Goal: Obtain resource: Download file/media

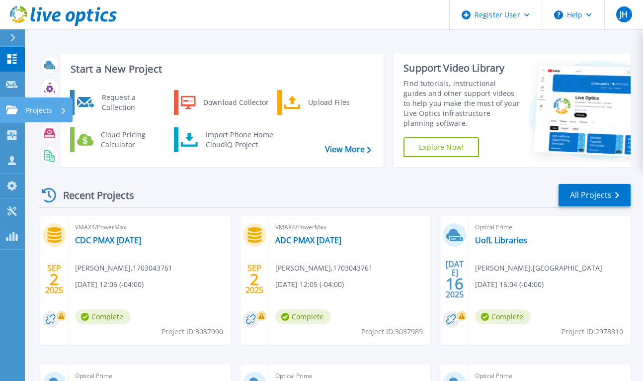
click at [18, 107] on div "Projects" at bounding box center [29, 109] width 46 height 9
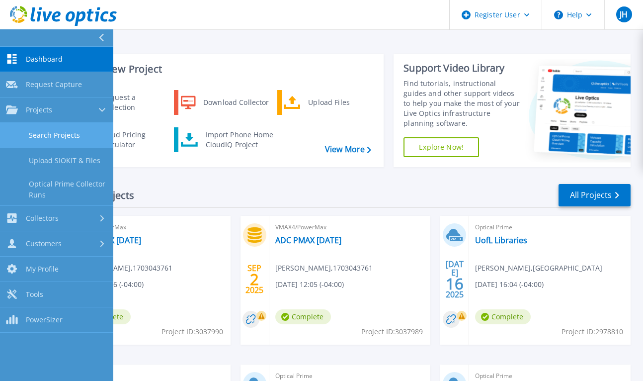
click at [65, 136] on link "Search Projects" at bounding box center [56, 135] width 113 height 25
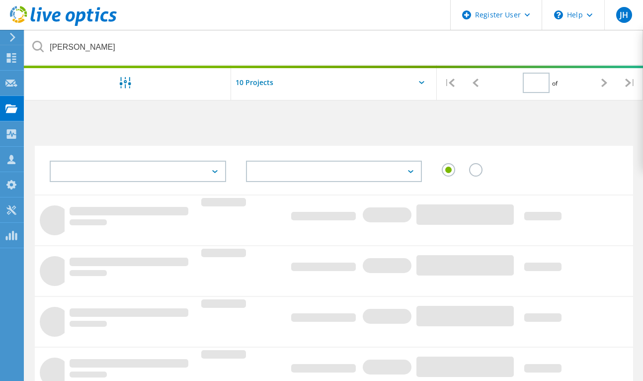
type input "1"
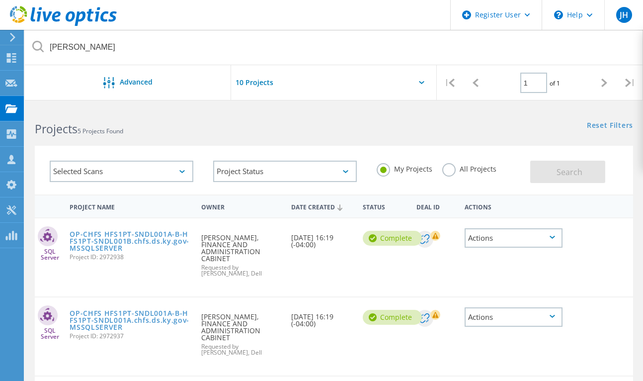
click at [452, 163] on label "All Projects" at bounding box center [469, 167] width 54 height 9
click at [0, 0] on input "All Projects" at bounding box center [0, 0] width 0 height 0
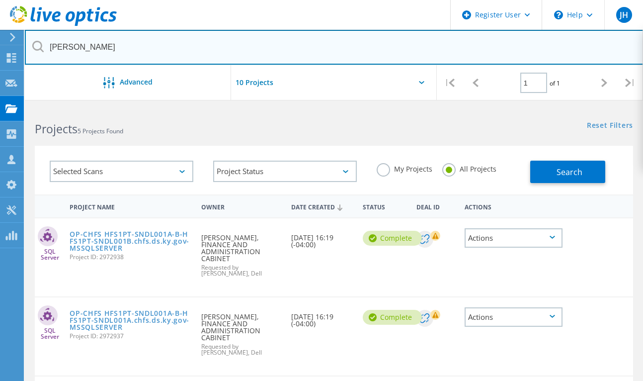
drag, startPoint x: 82, startPoint y: 48, endPoint x: 34, endPoint y: 41, distance: 49.2
click at [34, 41] on div "lloyd" at bounding box center [334, 47] width 618 height 35
type input "kyschools.us"
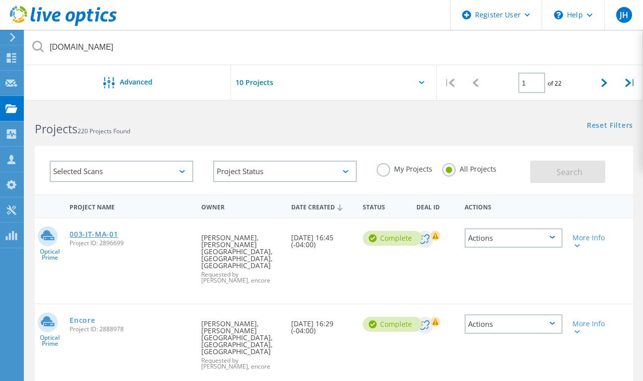
click at [90, 231] on link "003-IT-MA-01" at bounding box center [94, 234] width 48 height 7
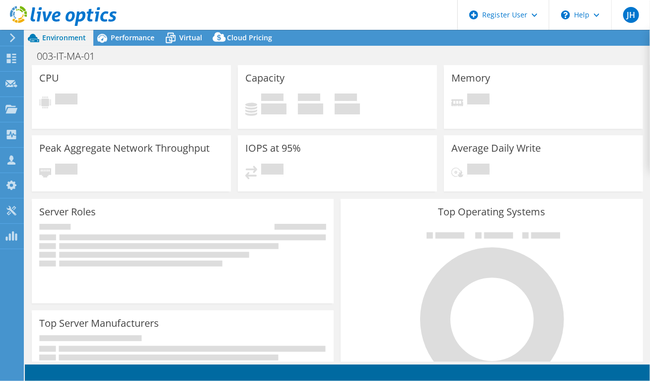
select select "USD"
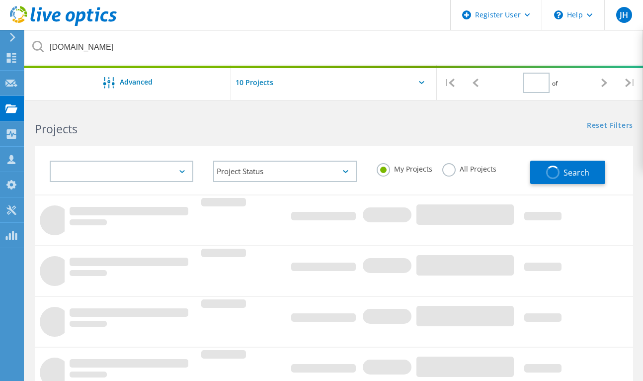
type input "1"
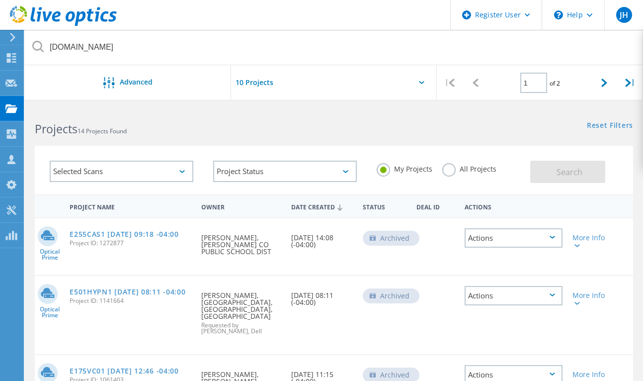
click at [451, 163] on label "All Projects" at bounding box center [469, 167] width 54 height 9
click at [0, 0] on input "All Projects" at bounding box center [0, 0] width 0 height 0
click at [581, 166] on span "Search" at bounding box center [569, 171] width 26 height 11
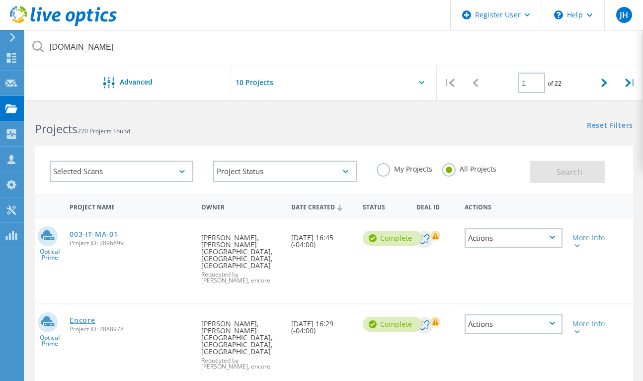
click at [74, 316] on link "Encore" at bounding box center [82, 319] width 25 height 7
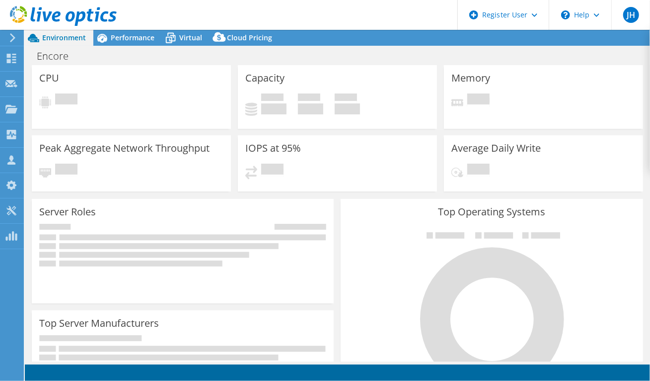
select select "USD"
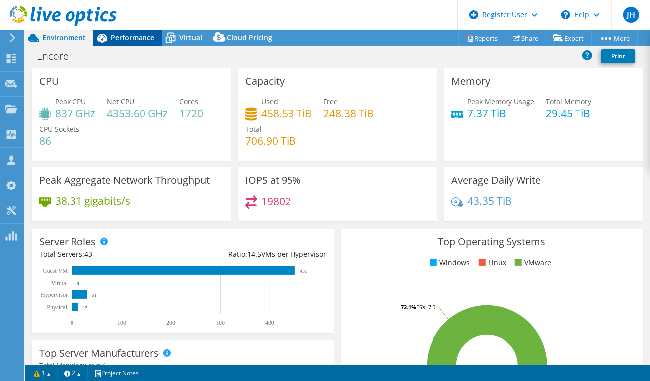
click at [129, 42] on div "Performance" at bounding box center [127, 38] width 69 height 16
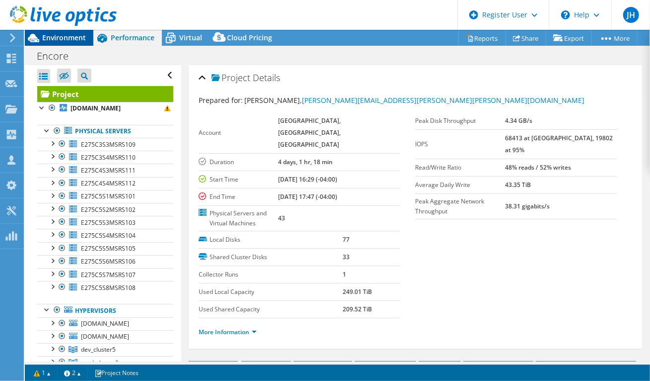
click at [52, 43] on div "Environment" at bounding box center [59, 38] width 69 height 16
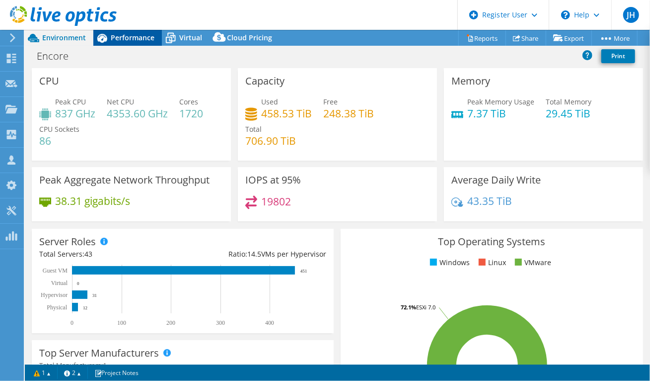
click at [120, 41] on span "Performance" at bounding box center [133, 37] width 44 height 9
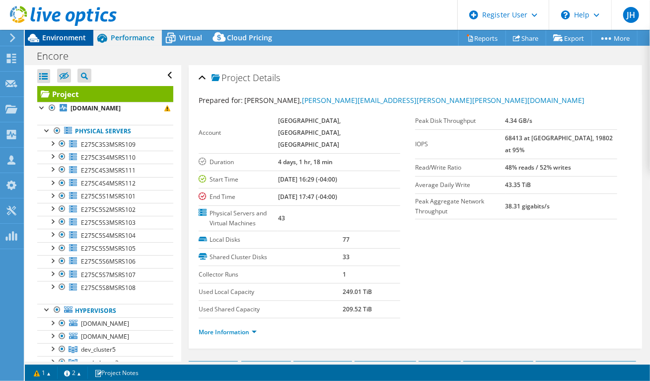
click at [58, 39] on span "Environment" at bounding box center [64, 37] width 44 height 9
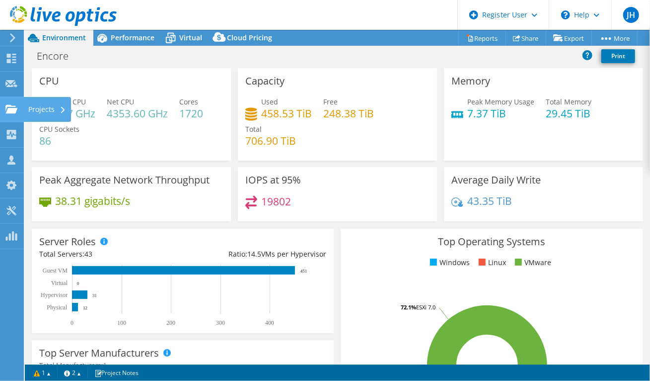
click at [7, 111] on use at bounding box center [11, 108] width 12 height 8
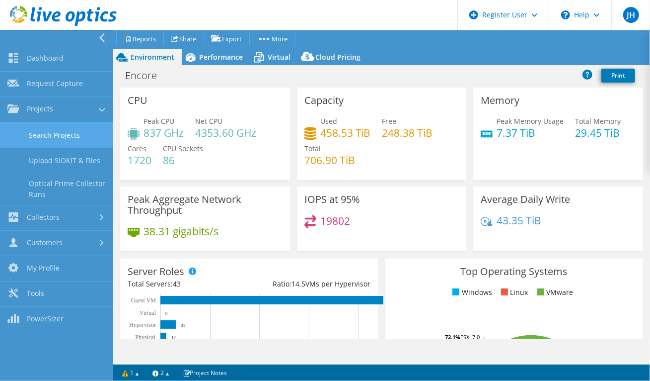
click at [52, 127] on link "Search Projects" at bounding box center [56, 134] width 113 height 25
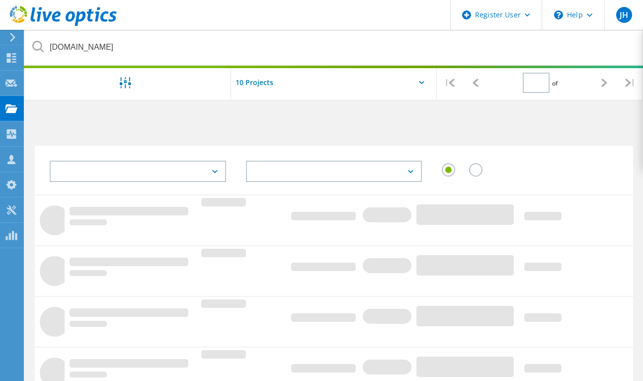
type input "1"
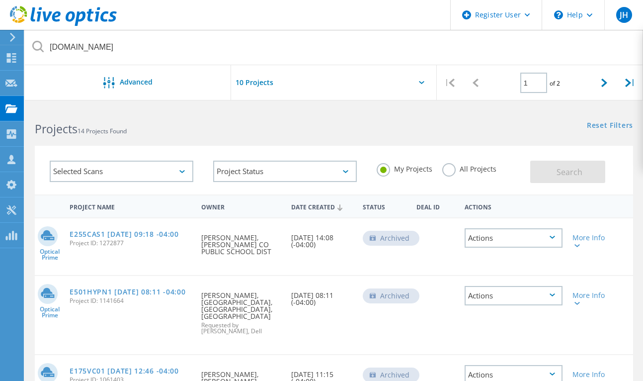
click at [451, 163] on label "All Projects" at bounding box center [469, 167] width 54 height 9
click at [0, 0] on input "All Projects" at bounding box center [0, 0] width 0 height 0
click at [589, 160] on button "Search" at bounding box center [567, 171] width 75 height 22
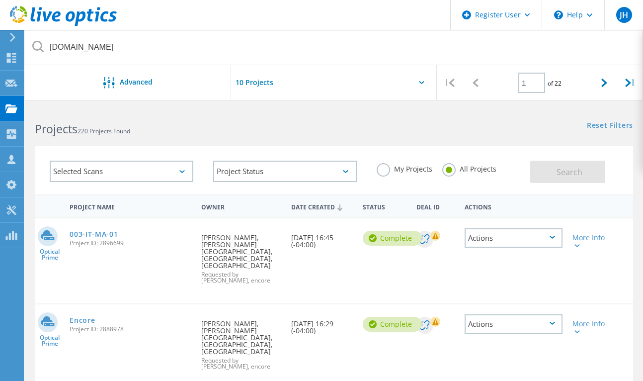
drag, startPoint x: 201, startPoint y: 280, endPoint x: 326, endPoint y: 291, distance: 125.2
click at [326, 304] on div "Optical Prime Encore Project ID: 2888978 Requested By Donald Lingad, JEFFERSON …" at bounding box center [334, 346] width 598 height 85
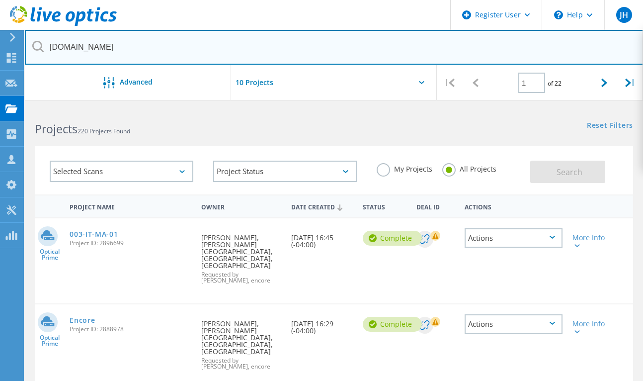
drag, startPoint x: 233, startPoint y: 281, endPoint x: 258, endPoint y: 59, distance: 223.5
click at [258, 59] on input "[DOMAIN_NAME]" at bounding box center [334, 47] width 619 height 35
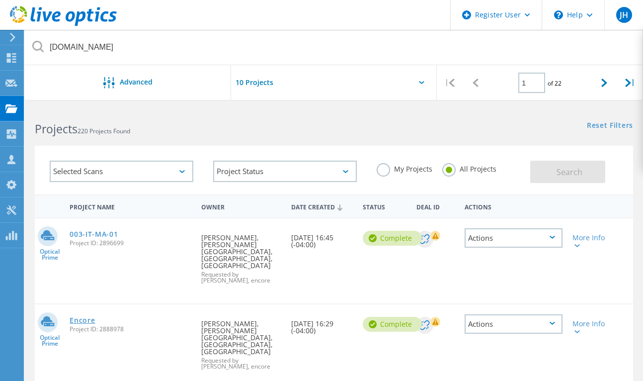
click at [80, 316] on link "Encore" at bounding box center [82, 319] width 25 height 7
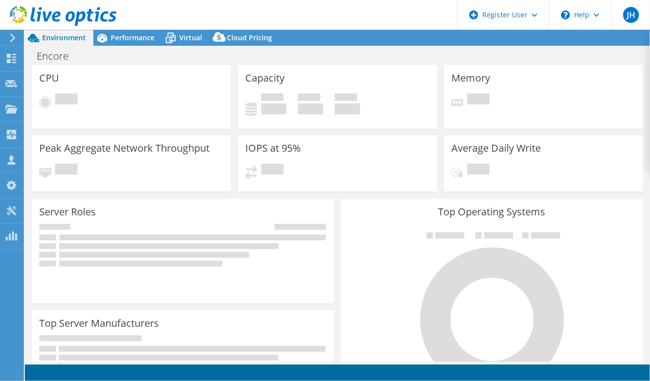
select select "USD"
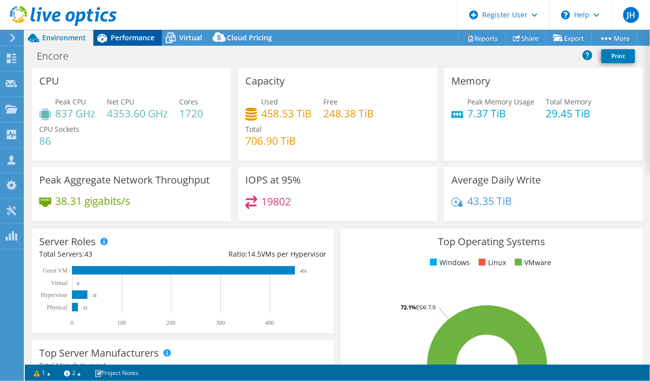
click at [141, 37] on span "Performance" at bounding box center [133, 37] width 44 height 9
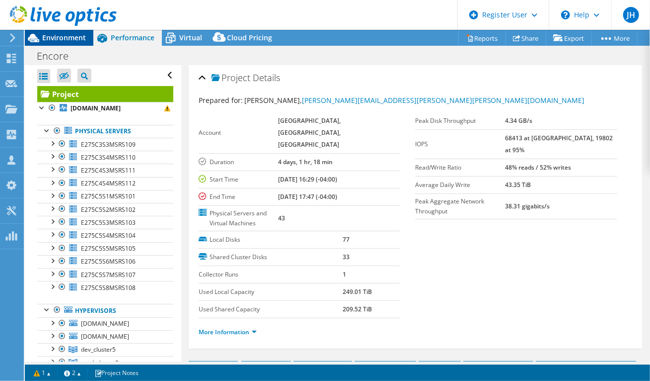
click at [64, 42] on div "Environment" at bounding box center [59, 38] width 69 height 16
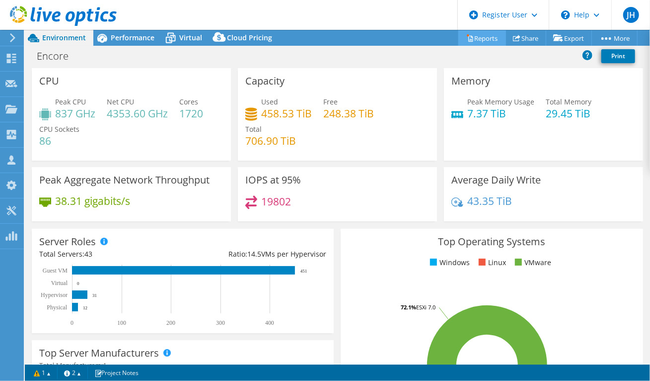
click at [486, 39] on link "Reports" at bounding box center [483, 37] width 48 height 15
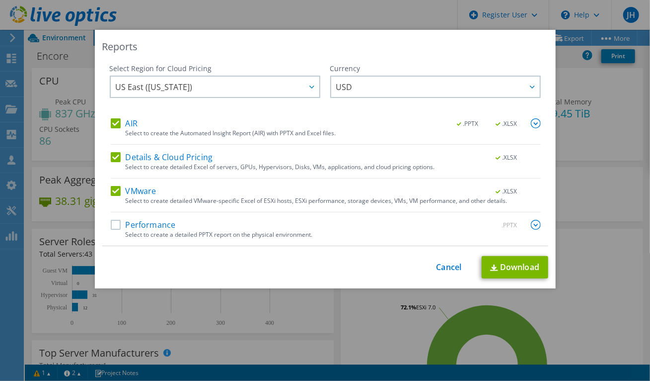
click at [111, 226] on label "Performance" at bounding box center [143, 225] width 65 height 10
click at [0, 0] on input "Performance" at bounding box center [0, 0] width 0 height 0
click at [515, 274] on link "Download" at bounding box center [515, 267] width 67 height 22
click at [364, 29] on div "Reports Select Region for Cloud Pricing Asia Pacific (Hong Kong) Asia Pacific (…" at bounding box center [325, 190] width 650 height 381
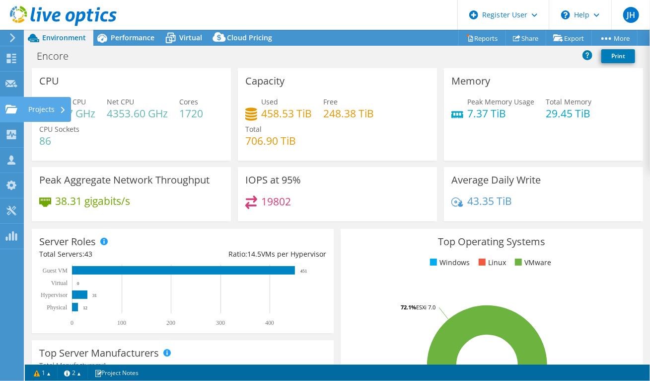
click at [17, 106] on icon at bounding box center [11, 108] width 12 height 9
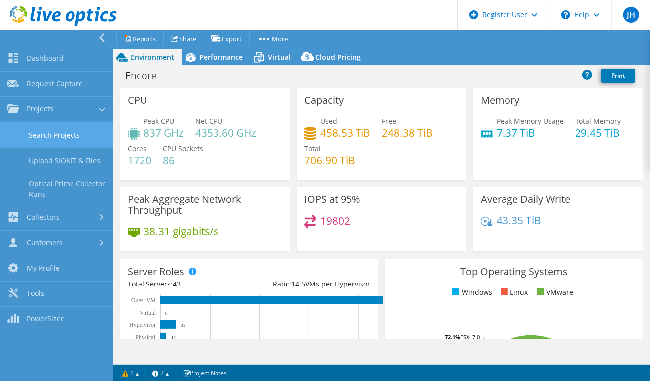
click at [51, 130] on link "Search Projects" at bounding box center [56, 134] width 113 height 25
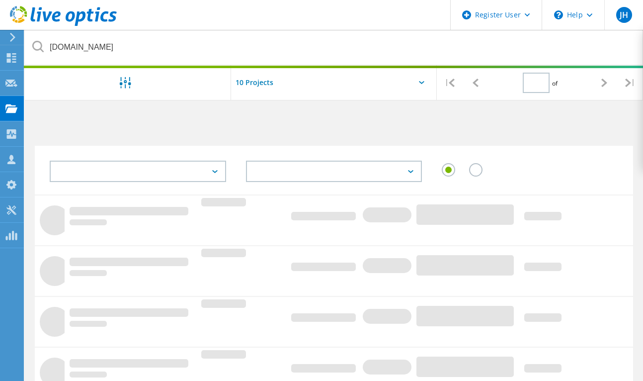
type input "1"
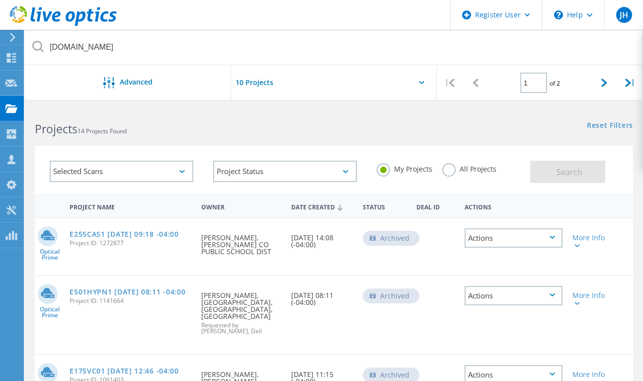
click at [445, 163] on label "All Projects" at bounding box center [469, 167] width 54 height 9
click at [0, 0] on input "All Projects" at bounding box center [0, 0] width 0 height 0
click at [565, 166] on span "Search" at bounding box center [569, 171] width 26 height 11
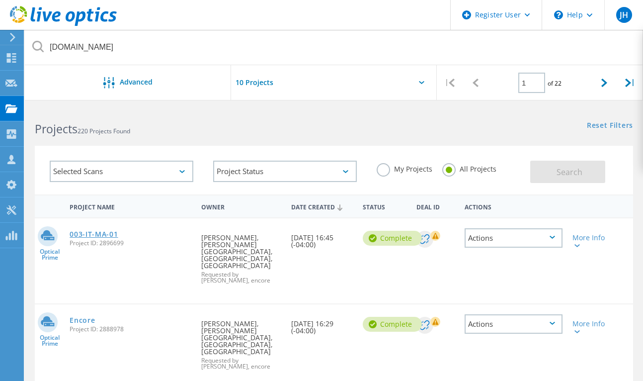
click at [96, 231] on link "003-IT-MA-01" at bounding box center [94, 234] width 48 height 7
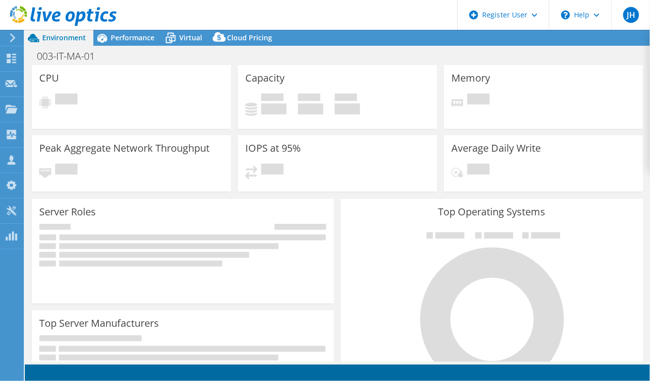
select select "USD"
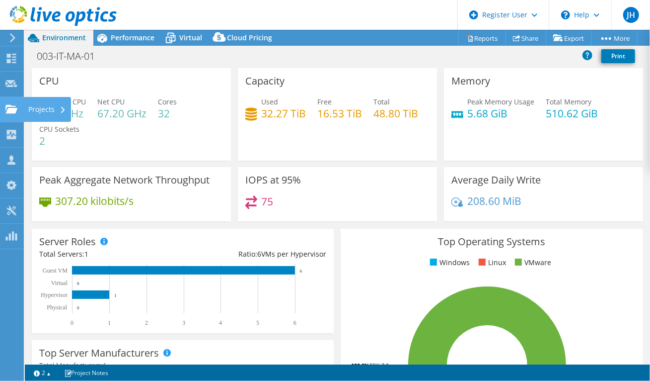
click at [5, 108] on icon at bounding box center [11, 108] width 12 height 9
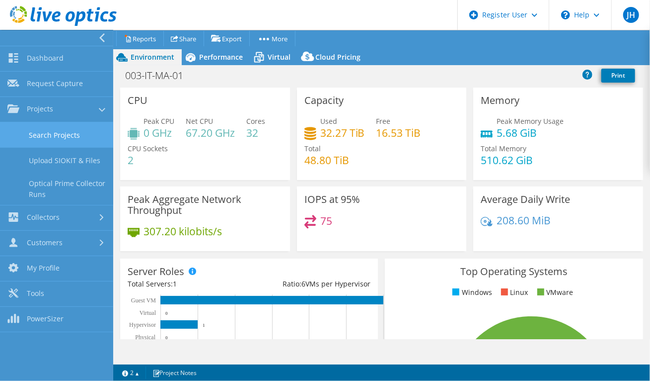
click at [78, 134] on link "Search Projects" at bounding box center [56, 134] width 113 height 25
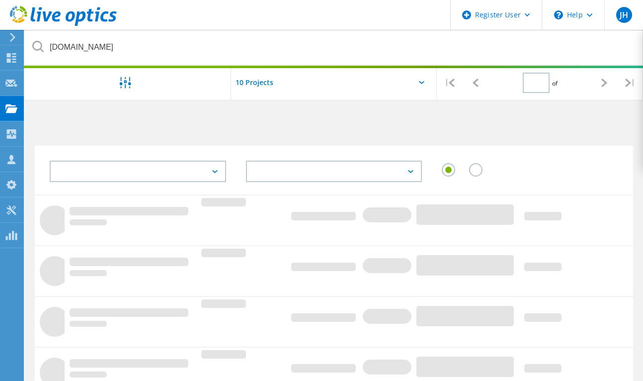
type input "1"
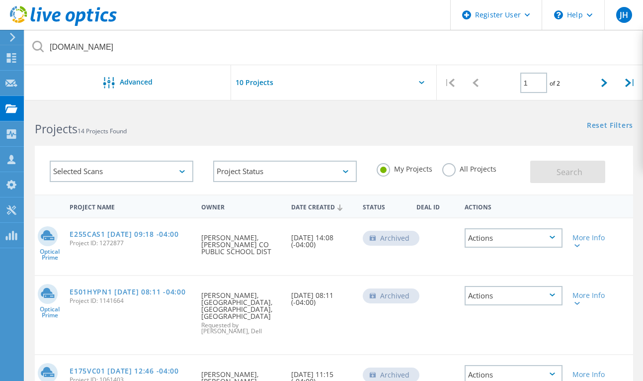
click at [452, 163] on label "All Projects" at bounding box center [469, 167] width 54 height 9
click at [0, 0] on input "All Projects" at bounding box center [0, 0] width 0 height 0
click at [574, 166] on span "Search" at bounding box center [569, 171] width 26 height 11
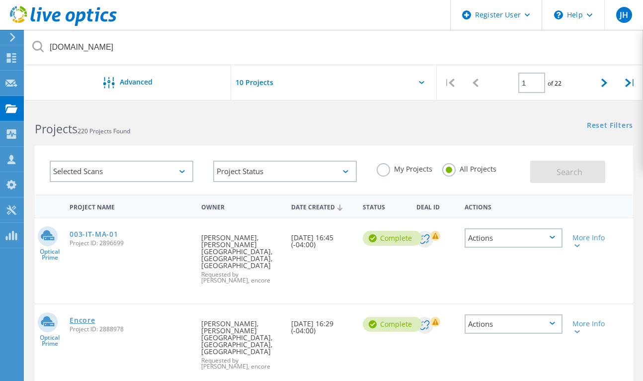
click at [89, 316] on link "Encore" at bounding box center [82, 319] width 25 height 7
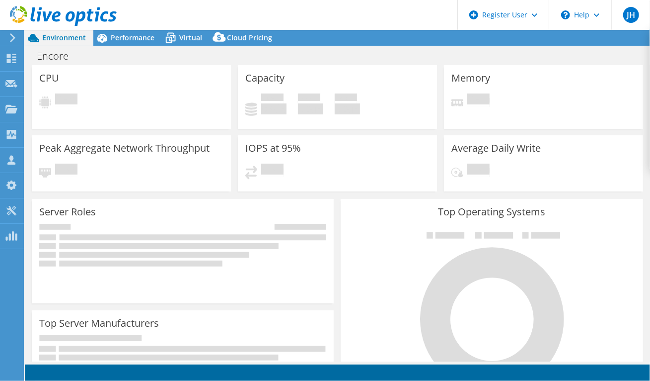
select select "USD"
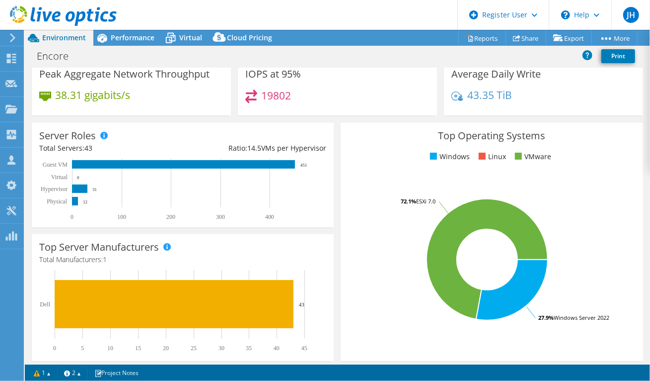
scroll to position [149, 0]
